Goal: Task Accomplishment & Management: Use online tool/utility

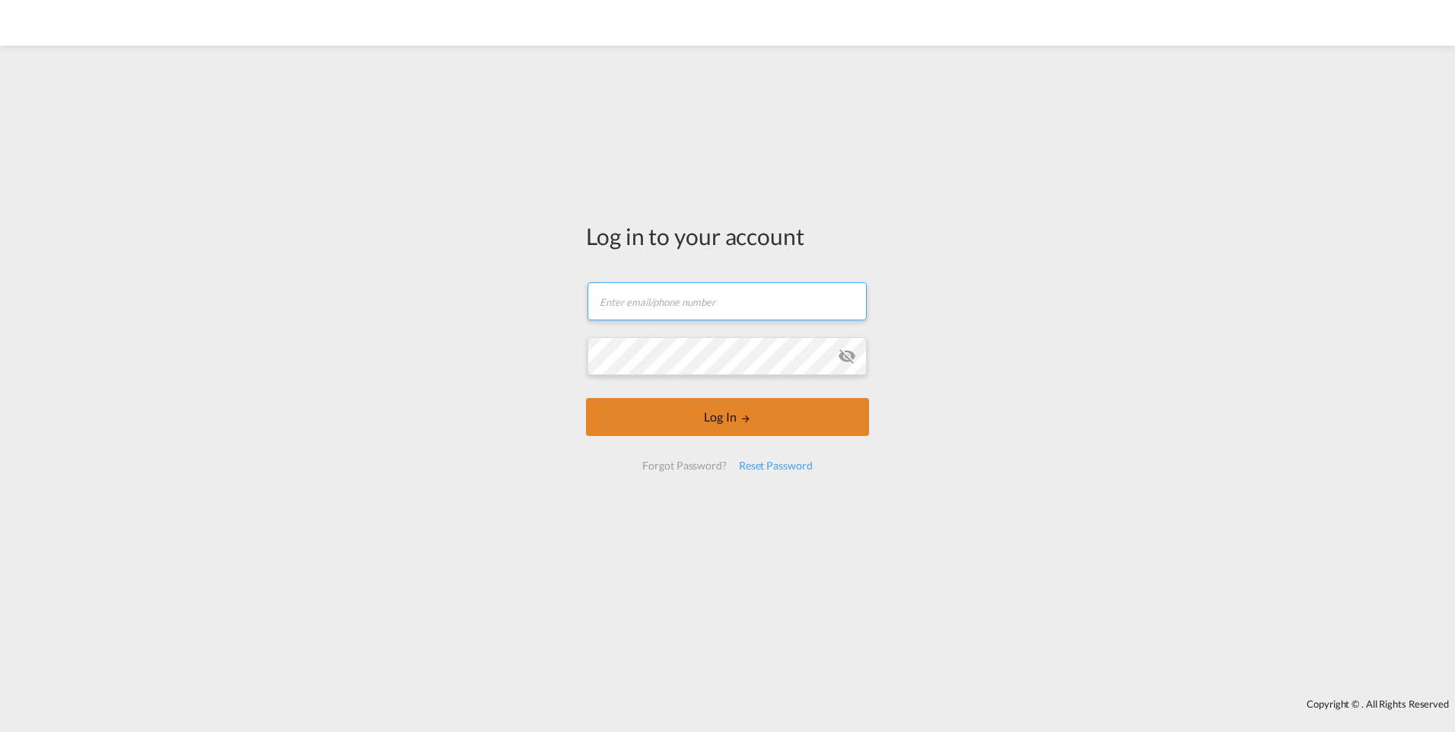
type input "[PERSON_NAME][EMAIL_ADDRESS][DOMAIN_NAME]"
click at [719, 422] on button "Log In" at bounding box center [727, 417] width 283 height 38
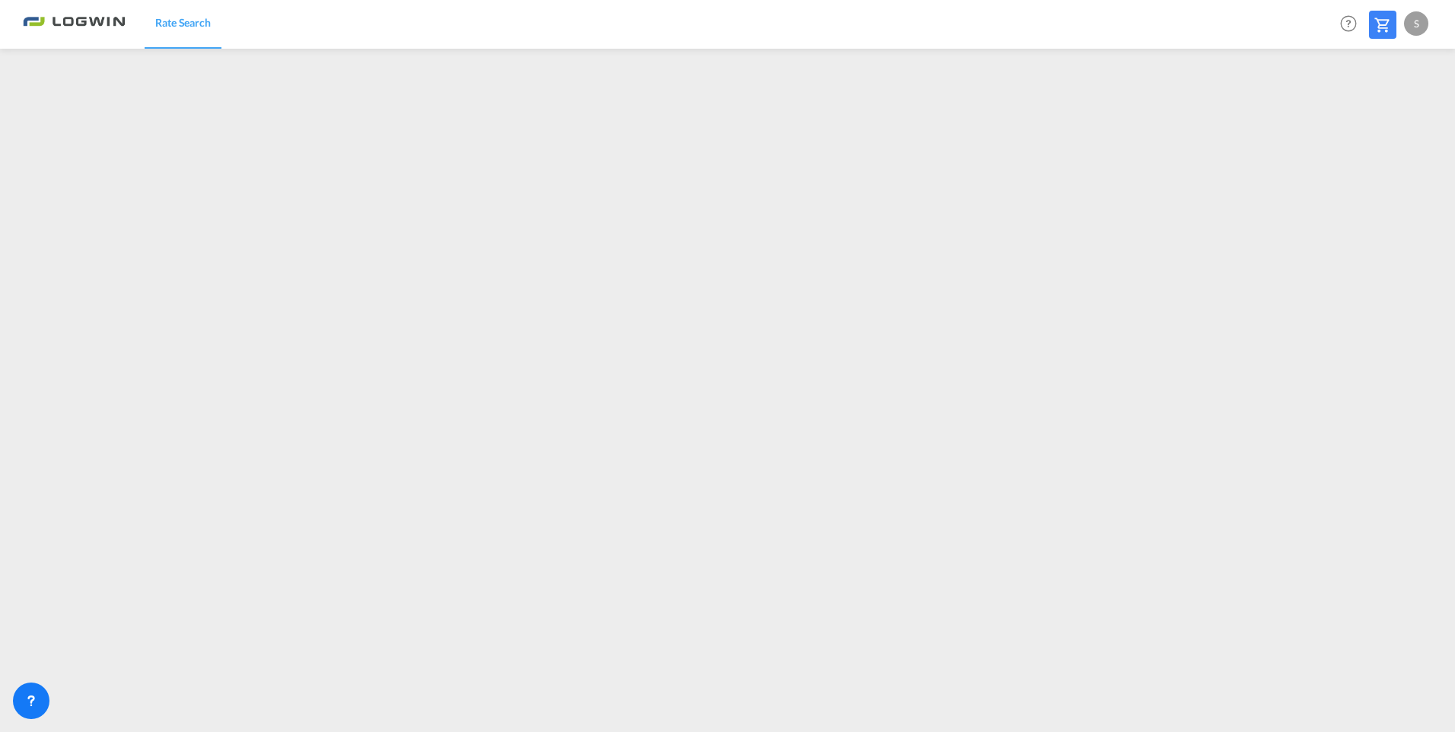
click at [1413, 32] on div "S" at bounding box center [1416, 23] width 24 height 24
click at [1391, 114] on button "Logout" at bounding box center [1399, 116] width 99 height 30
